Goal: Navigation & Orientation: Find specific page/section

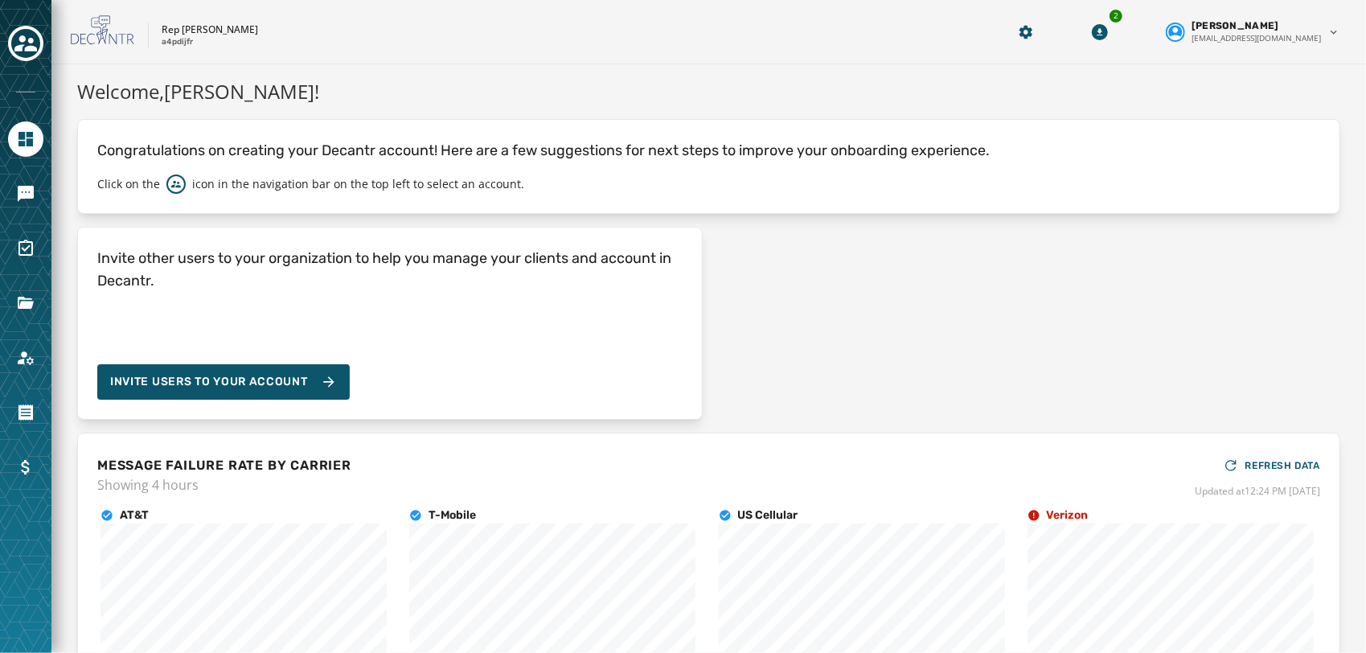
click at [1200, 339] on div "Invite other users to your organization to help you manage your clients and acc…" at bounding box center [708, 323] width 1263 height 193
click at [31, 45] on icon "Toggle account select drawer" at bounding box center [25, 43] width 23 height 23
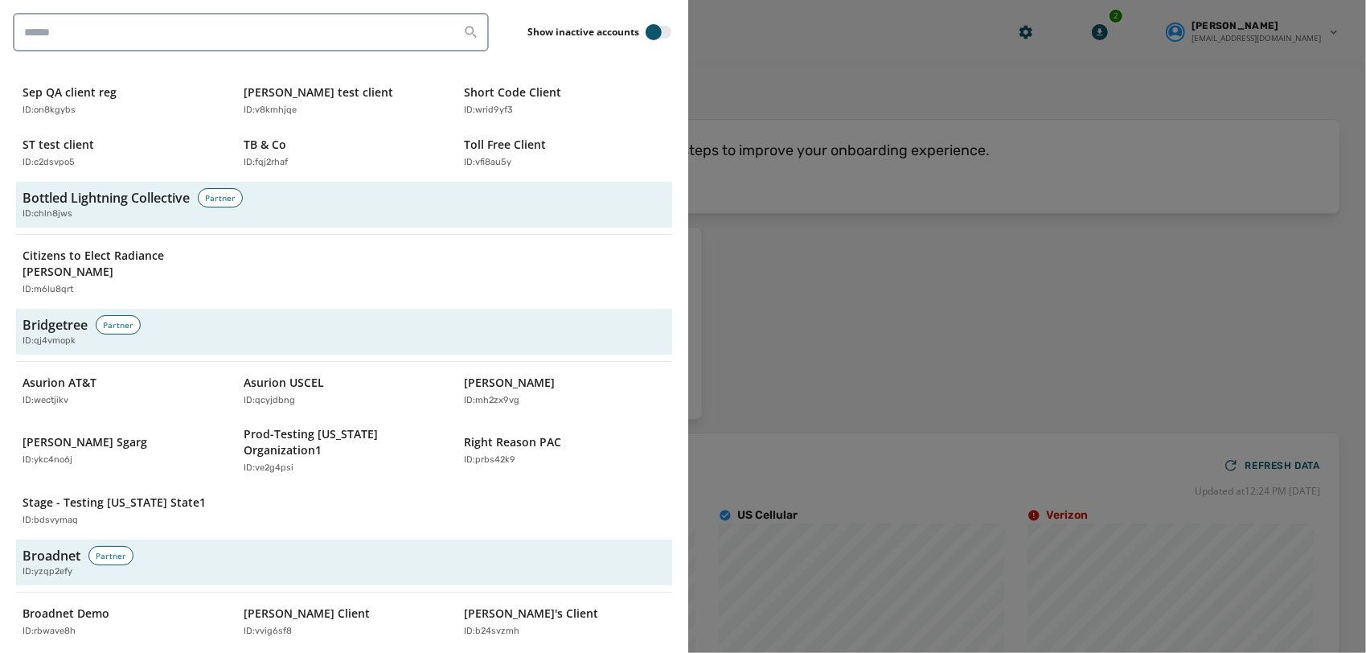
scroll to position [530, 0]
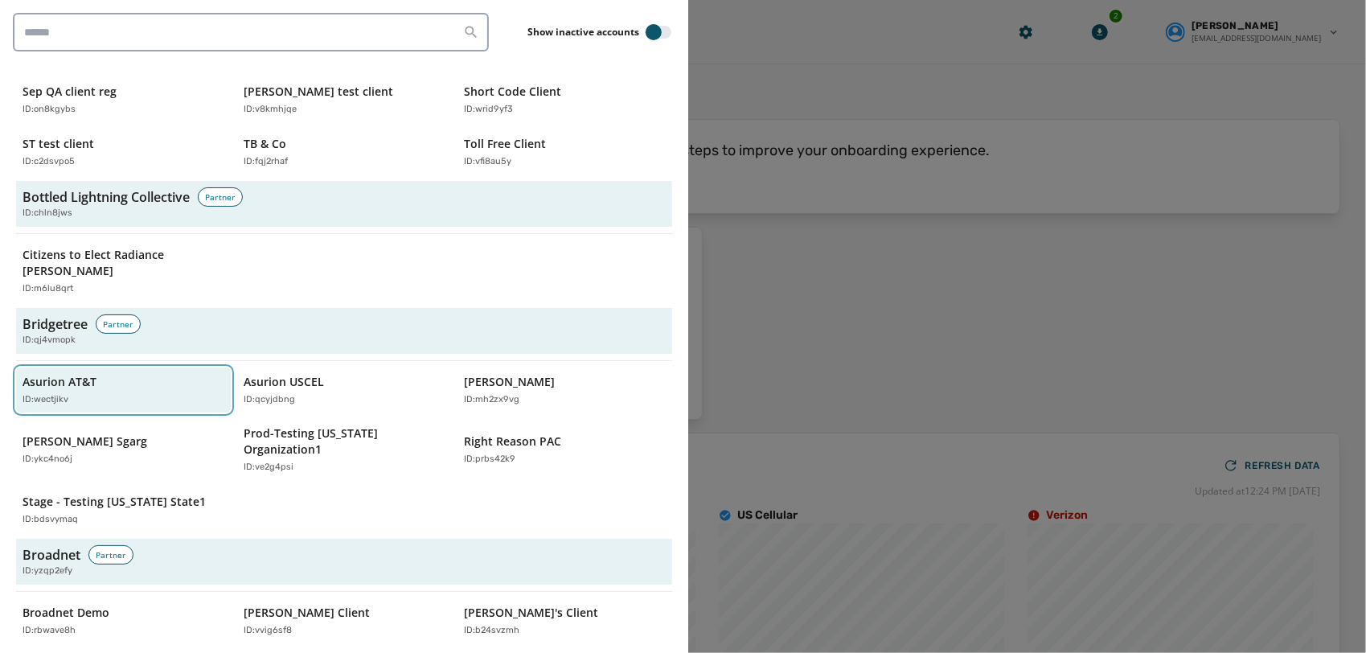
click at [113, 393] on div "ID: wectjikv" at bounding box center [116, 400] width 186 height 14
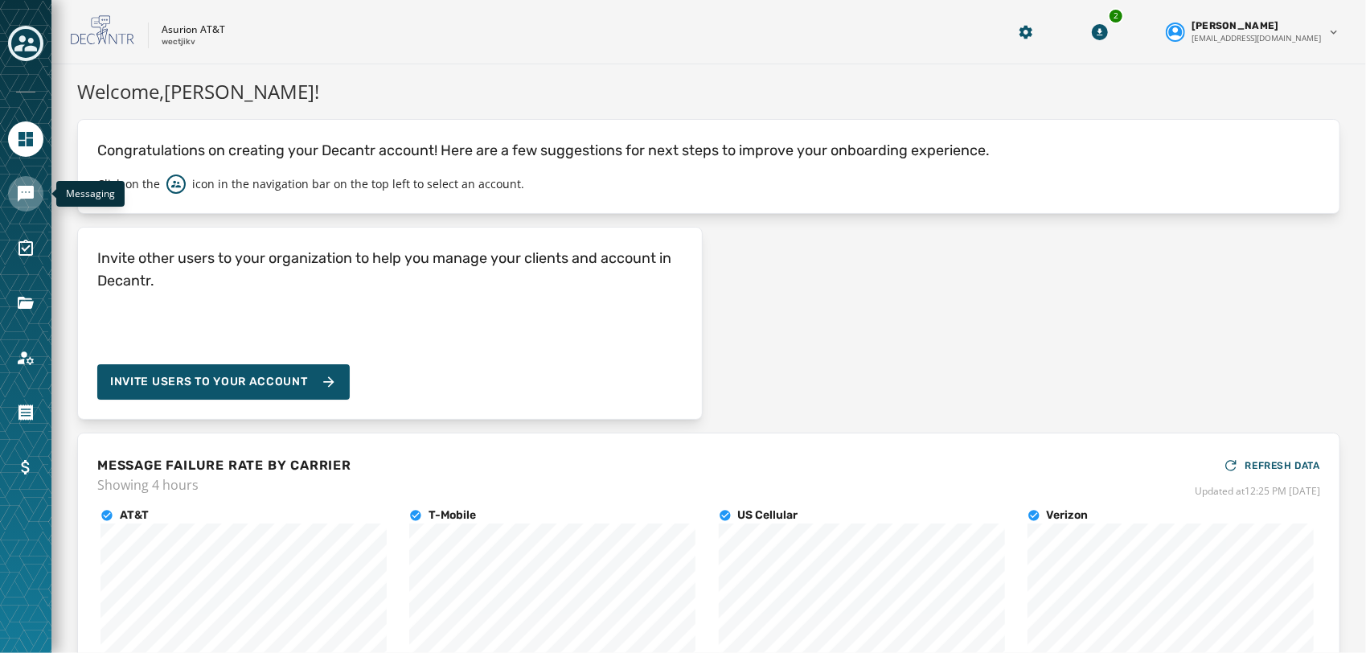
click at [18, 188] on icon "Navigate to Messaging" at bounding box center [26, 194] width 16 height 16
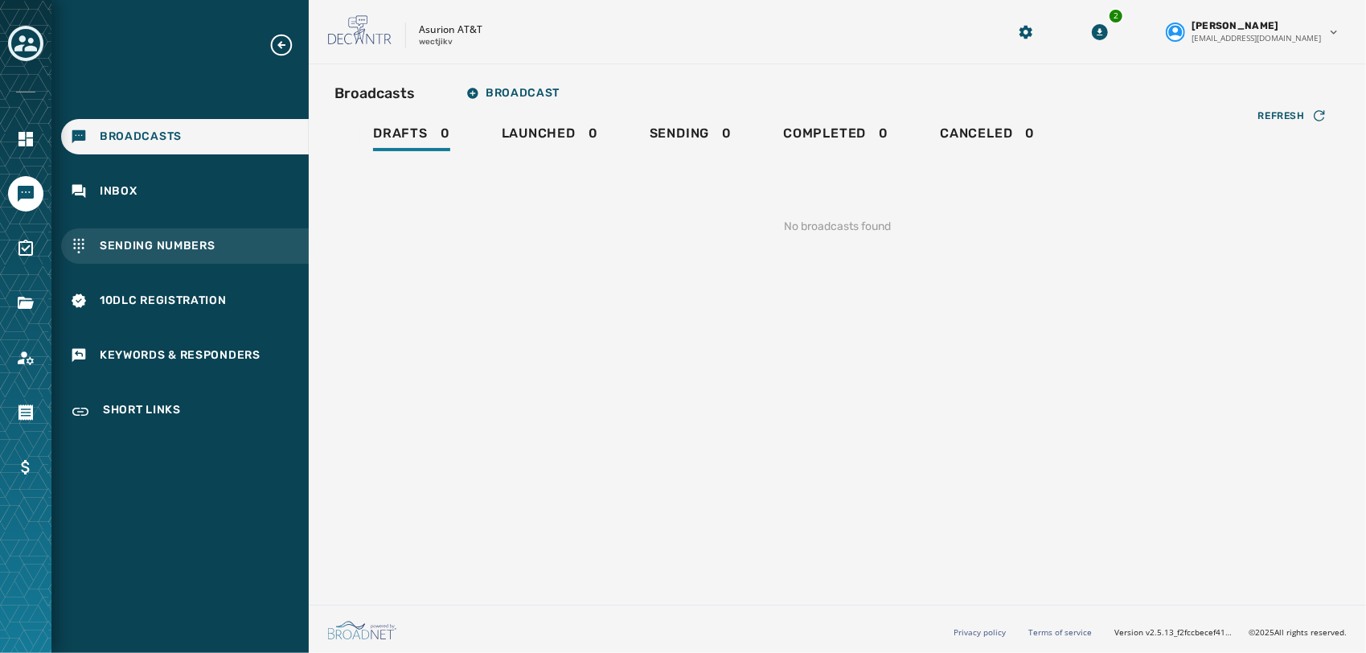
click at [103, 248] on span "Sending Numbers" at bounding box center [158, 246] width 116 height 16
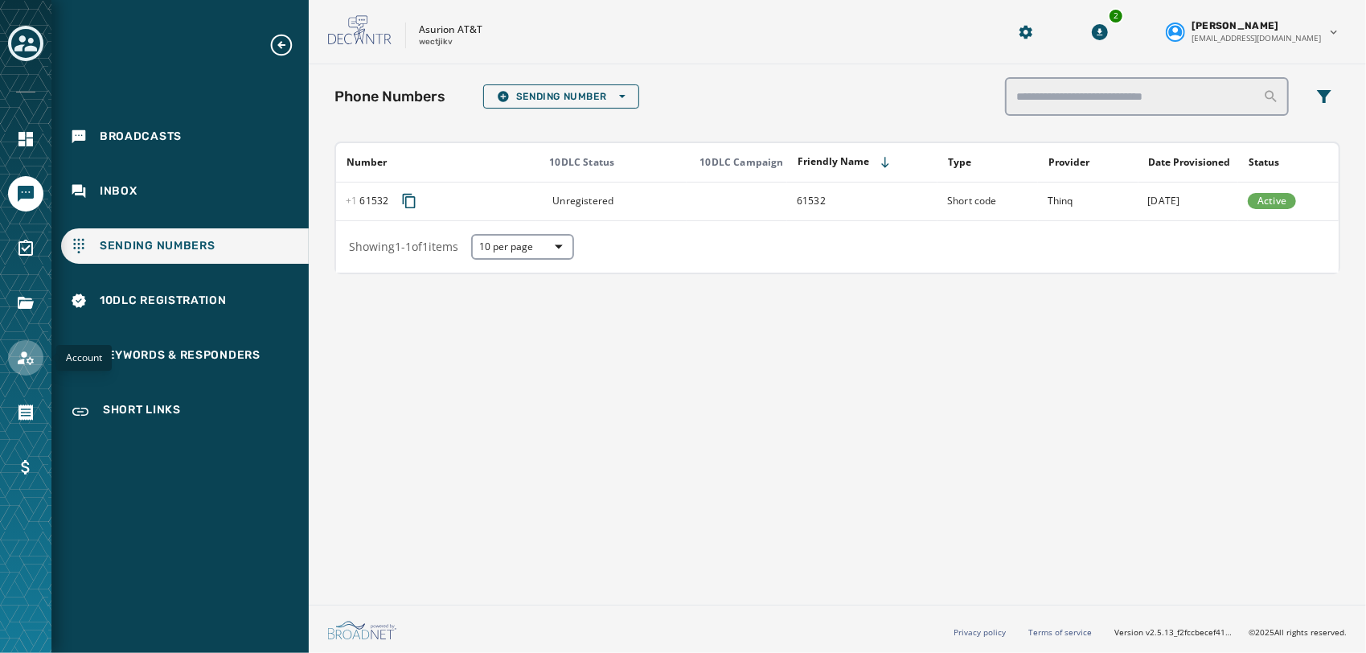
click at [27, 351] on icon "Navigate to Account" at bounding box center [25, 357] width 19 height 19
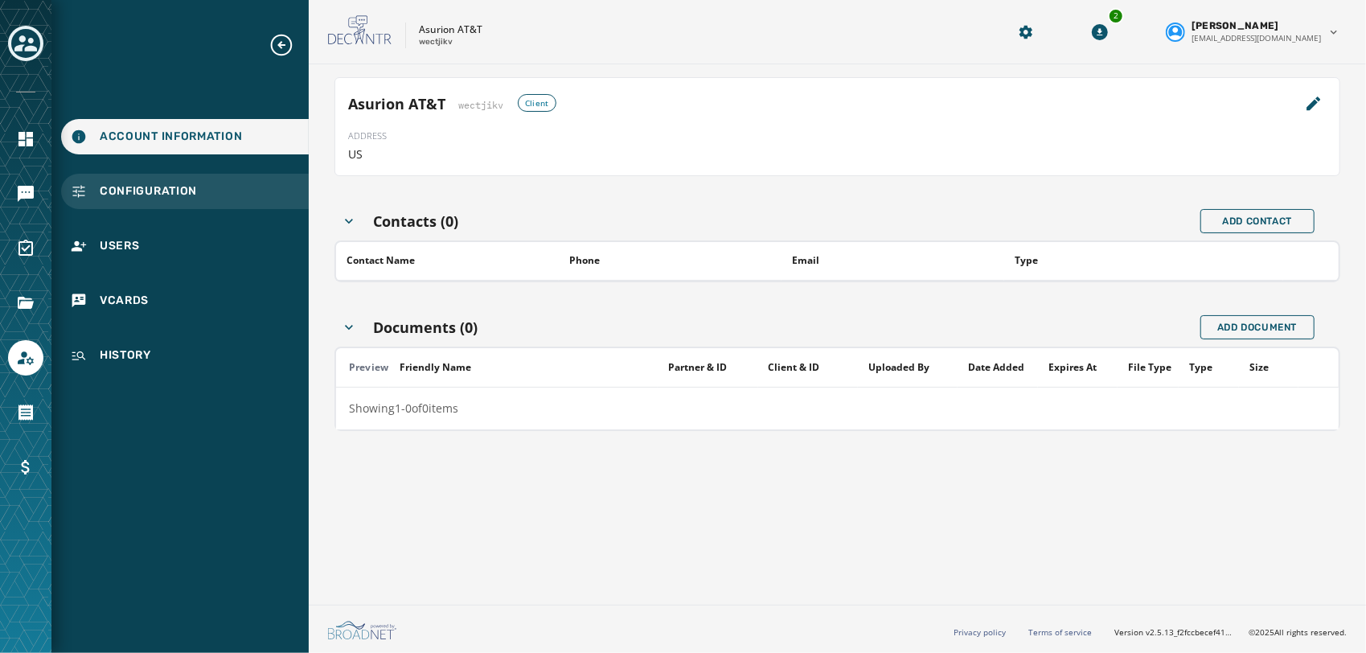
click at [185, 194] on span "Configuration" at bounding box center [148, 191] width 97 height 16
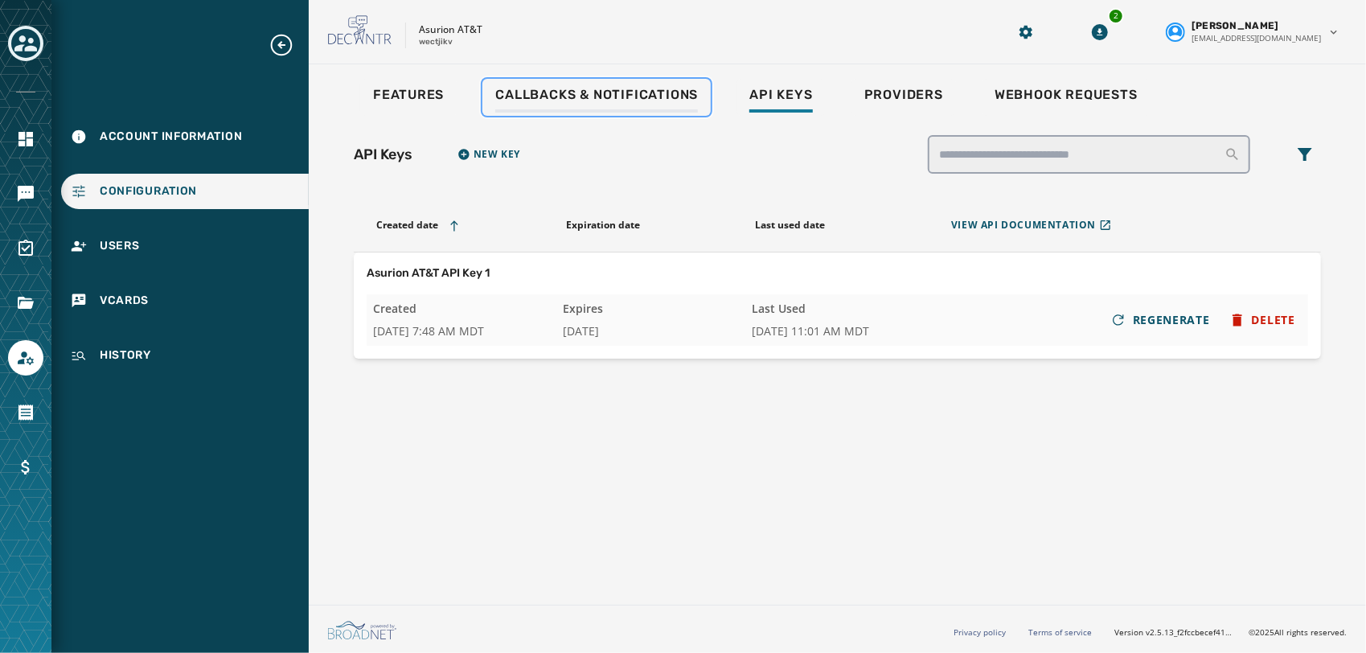
click at [582, 95] on span "Callbacks & Notifications" at bounding box center [596, 95] width 203 height 16
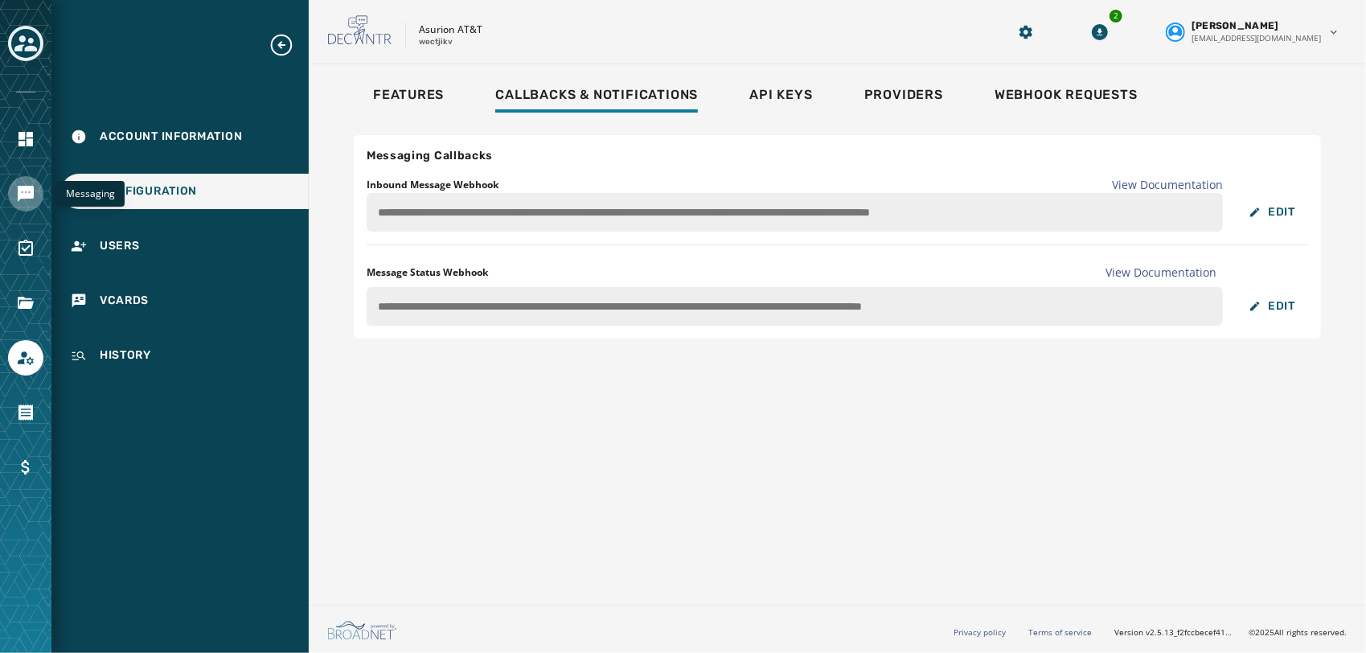
click at [14, 188] on link "Navigate to Messaging" at bounding box center [25, 193] width 35 height 35
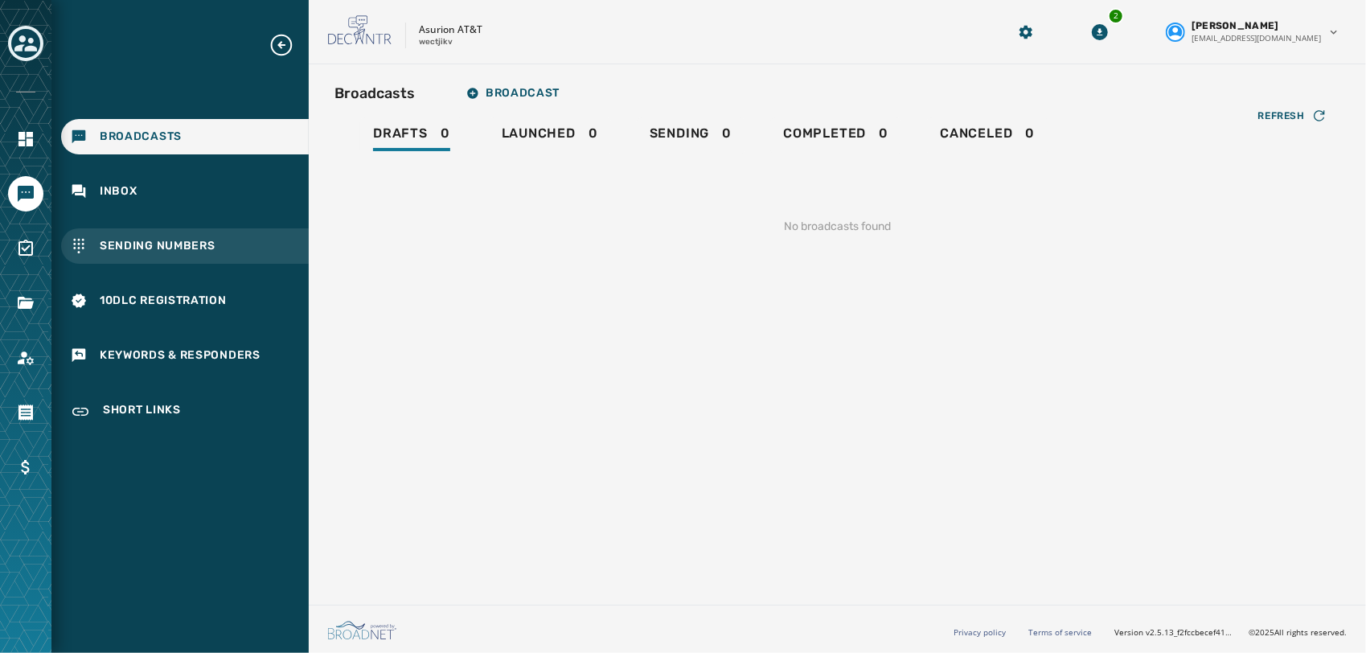
click at [142, 261] on div "Sending Numbers" at bounding box center [185, 245] width 248 height 35
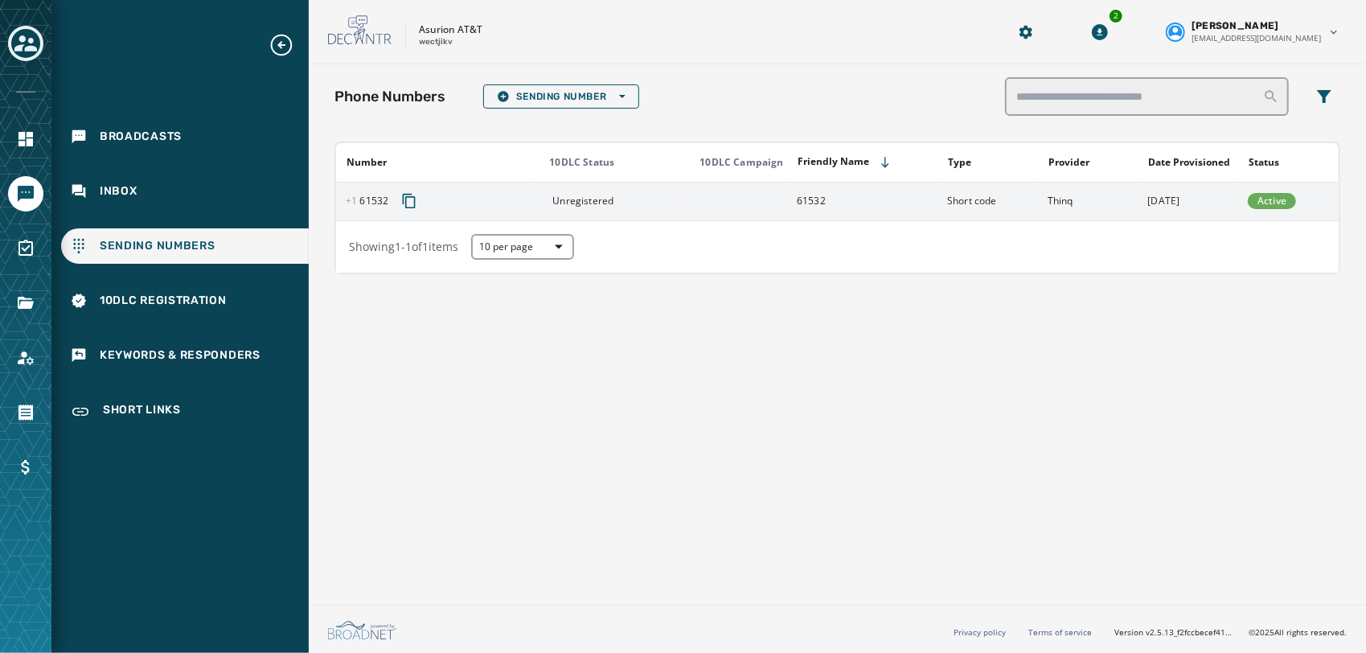
click at [412, 206] on icon "Copy phone number to clipboard" at bounding box center [409, 201] width 16 height 16
